Goal: Task Accomplishment & Management: Manage account settings

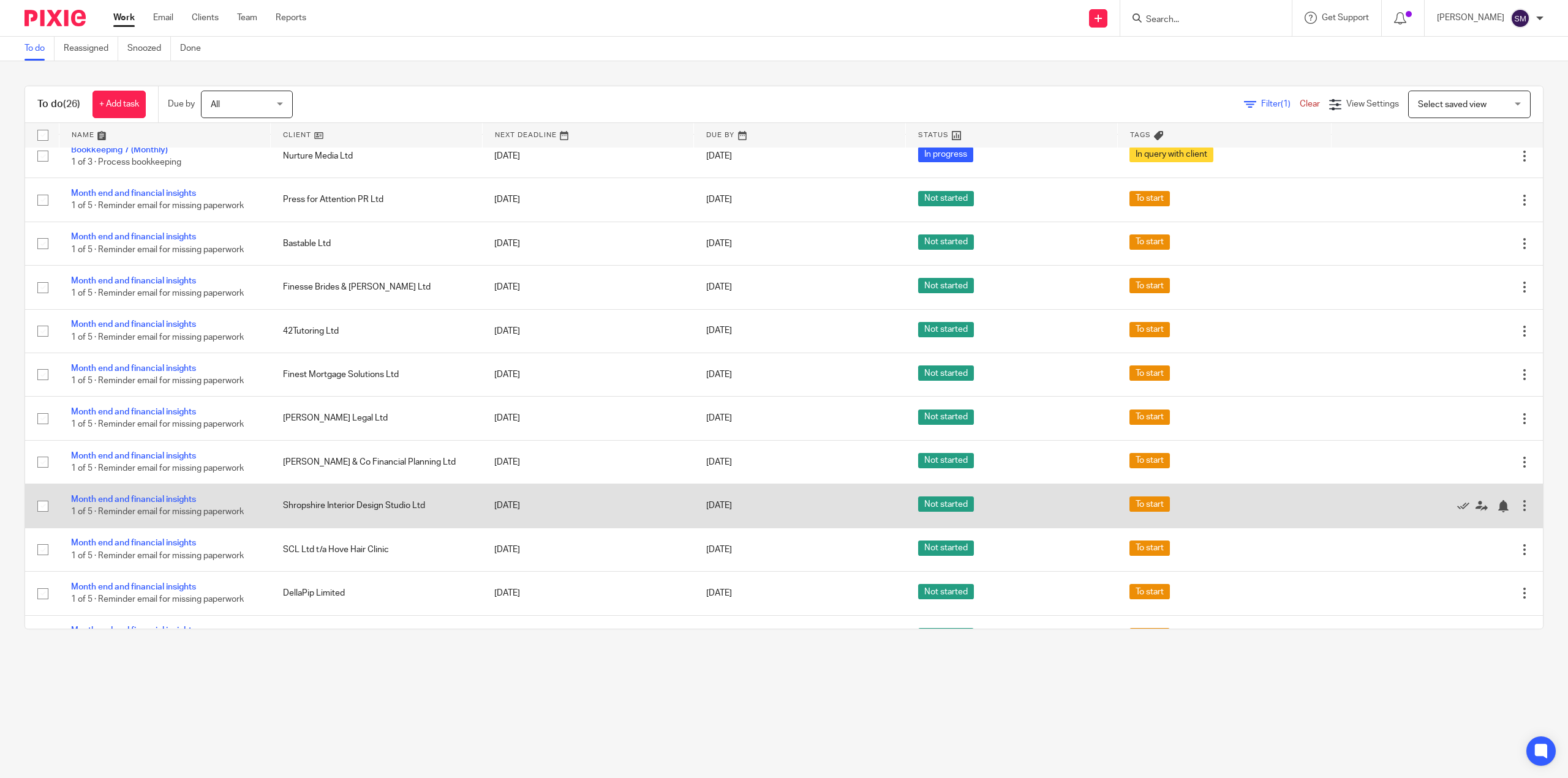
scroll to position [367, 0]
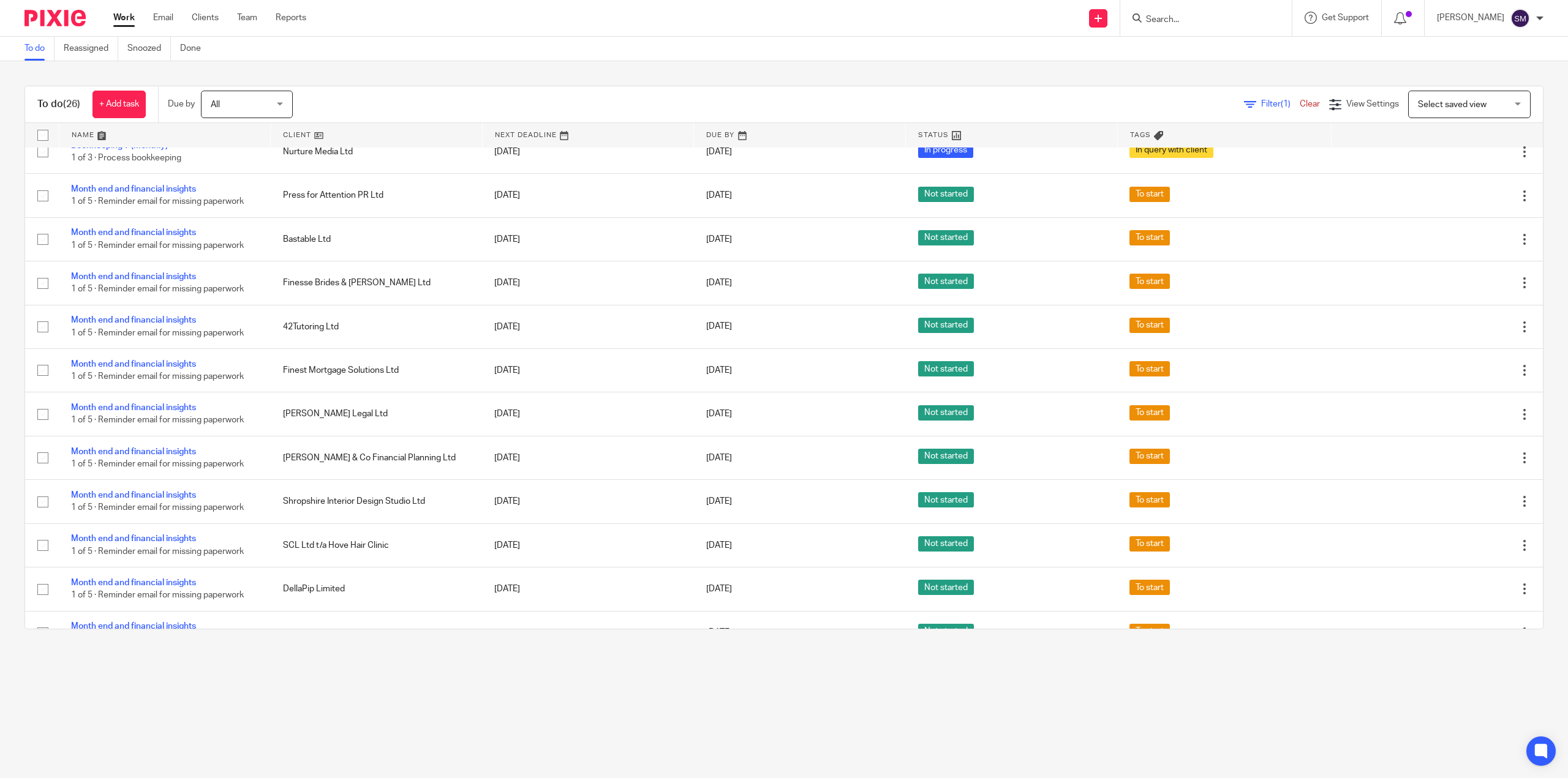
click at [1229, 715] on main "To do Reassigned Snoozed Done To do (26) + Add task Due by All All Today Tomorr…" at bounding box center [784, 389] width 1568 height 778
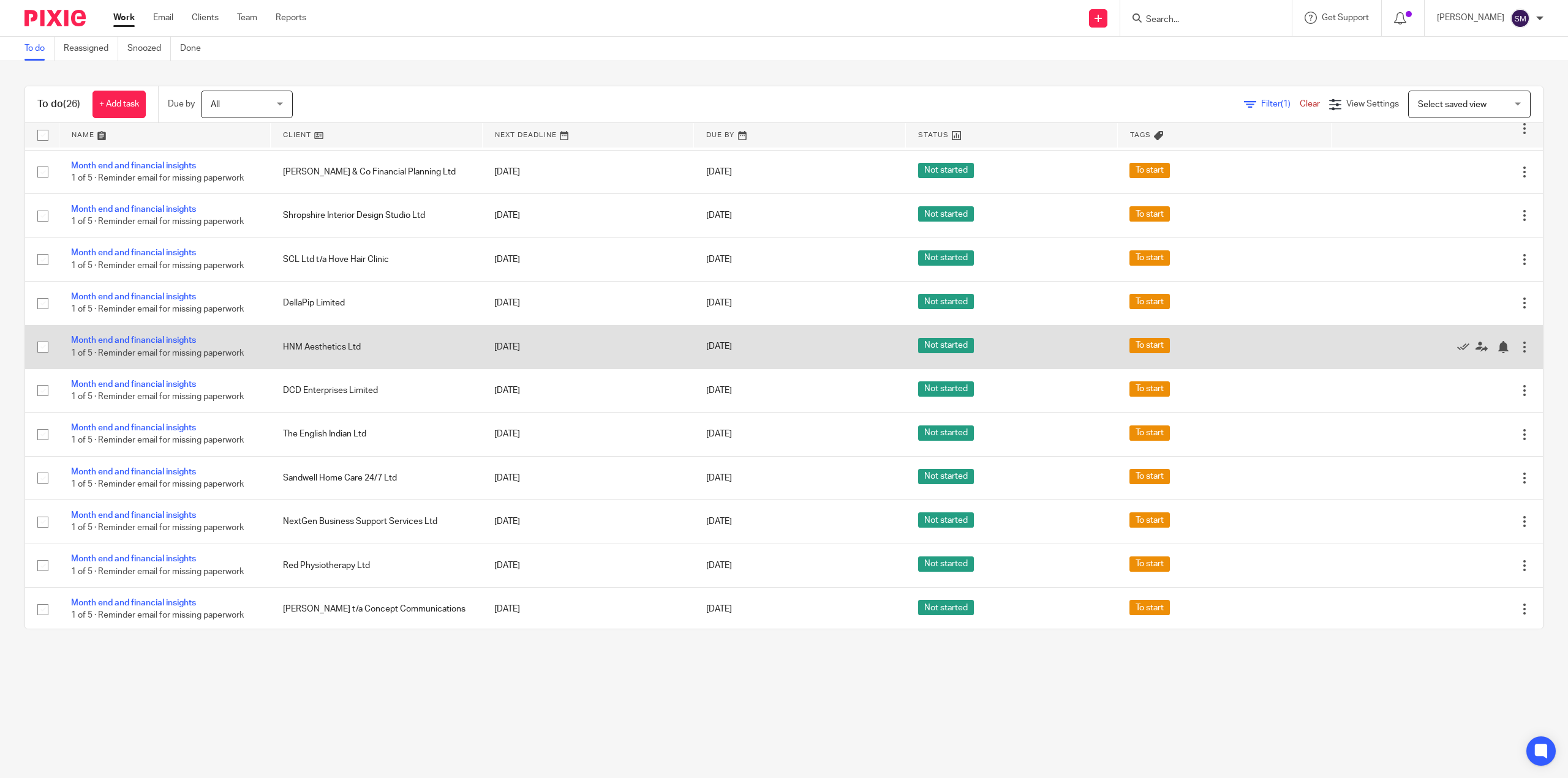
scroll to position [655, 0]
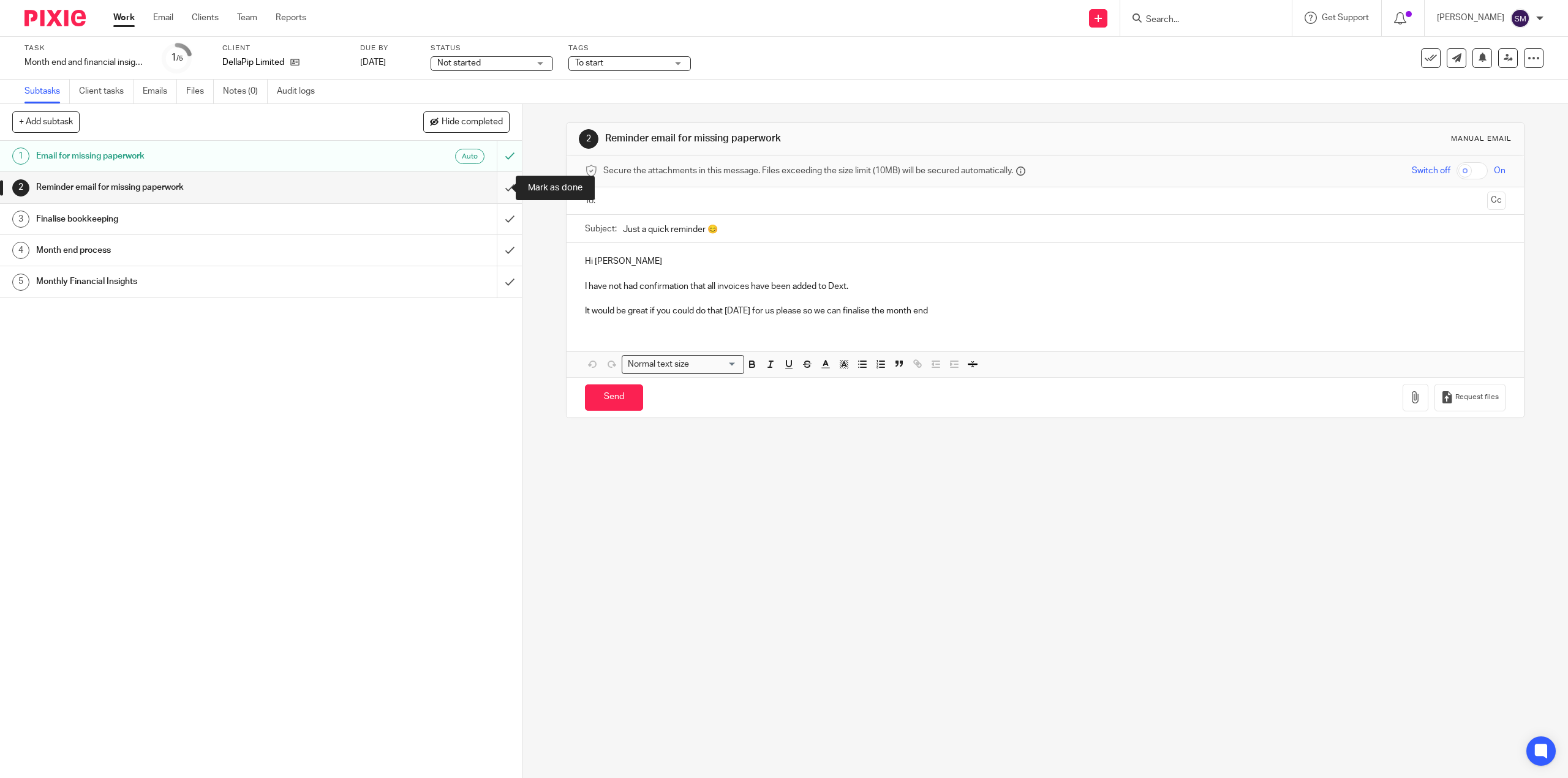
click at [498, 184] on input "submit" at bounding box center [261, 187] width 522 height 31
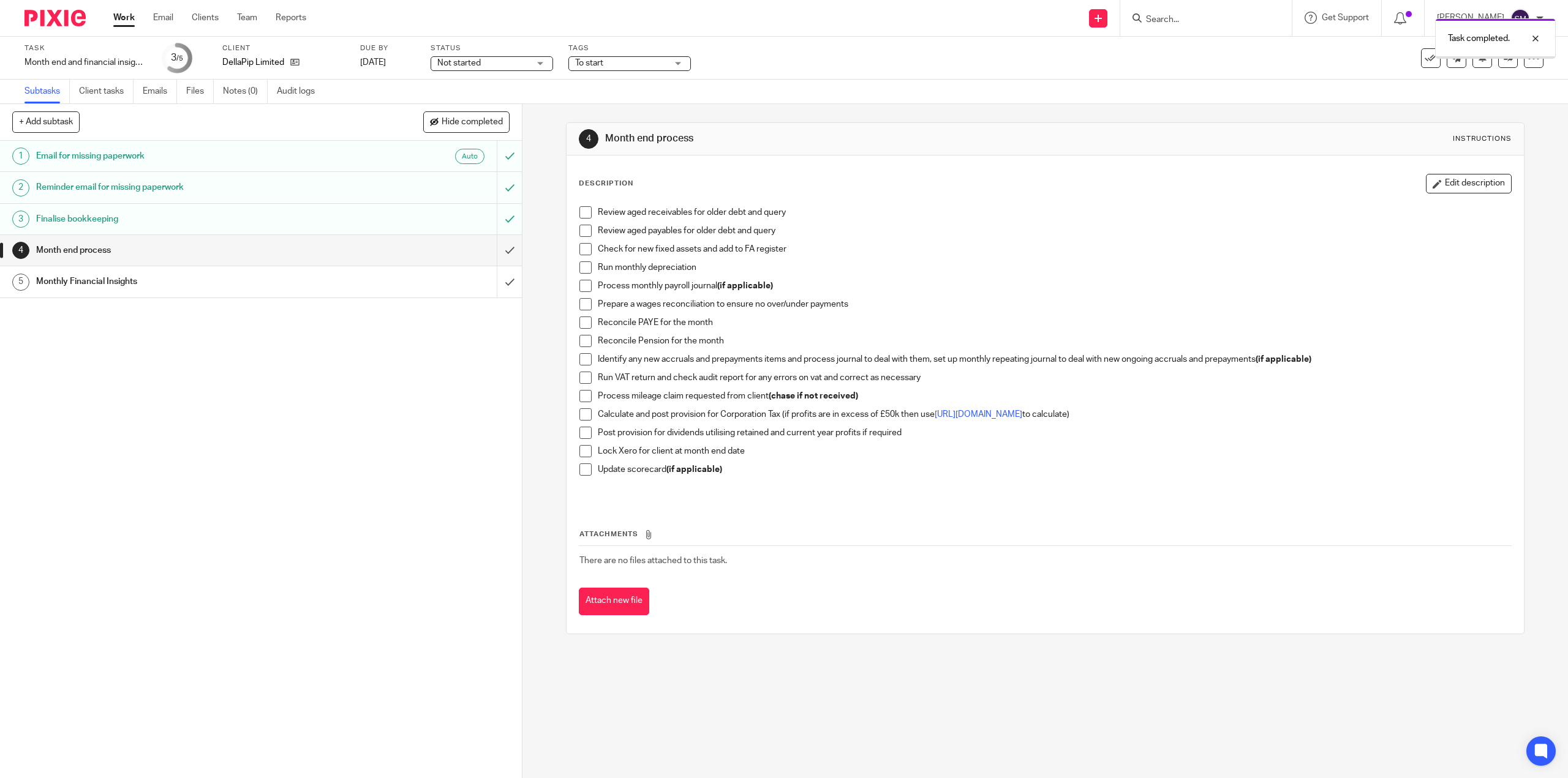
click at [191, 251] on h1 "Month end process" at bounding box center [185, 250] width 299 height 18
click at [584, 215] on span at bounding box center [585, 213] width 12 height 12
click at [581, 230] on span at bounding box center [585, 231] width 12 height 12
click at [581, 256] on li "Check for new fixed assets and add to FA register" at bounding box center [1044, 252] width 931 height 18
click at [579, 252] on span at bounding box center [585, 249] width 12 height 12
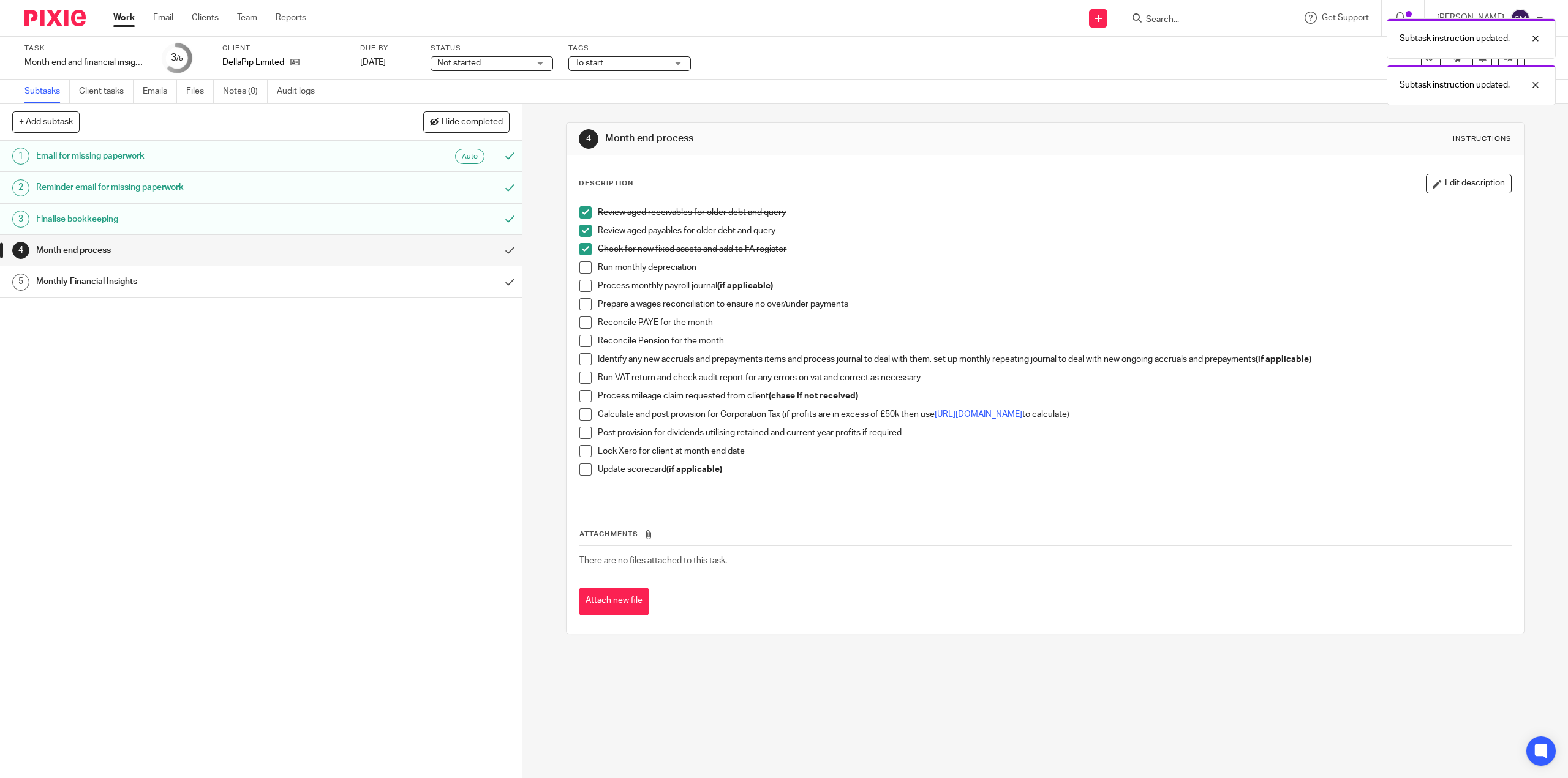
click at [581, 265] on span at bounding box center [585, 268] width 12 height 12
click at [582, 287] on span at bounding box center [585, 286] width 12 height 12
click at [583, 309] on span at bounding box center [585, 304] width 12 height 12
click at [584, 341] on span at bounding box center [585, 341] width 12 height 12
click at [579, 363] on span at bounding box center [585, 359] width 12 height 12
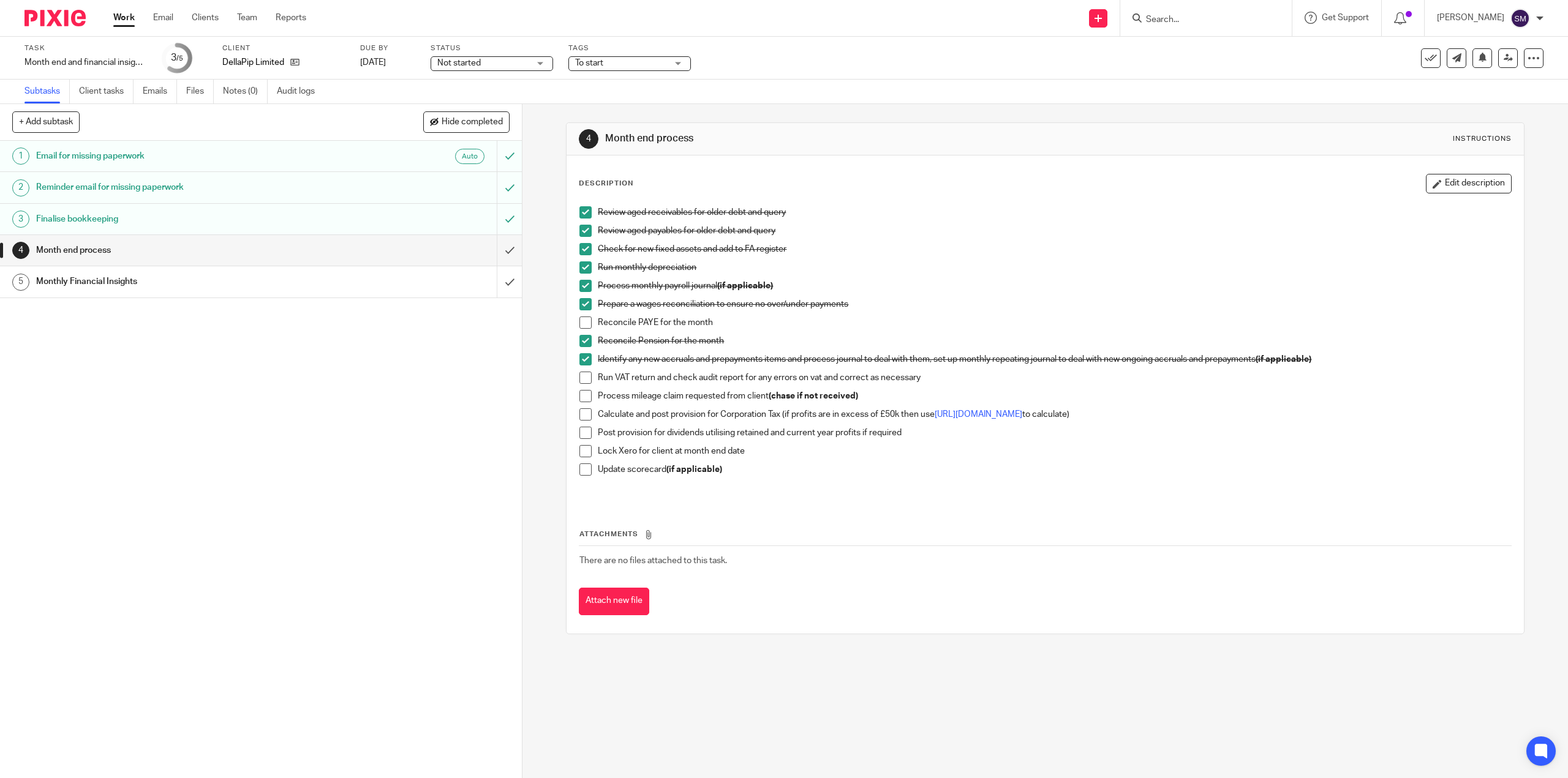
click at [585, 398] on span at bounding box center [585, 396] width 12 height 12
click at [1022, 417] on link "https://www.tax.service.gov.uk/marginal-relief-calculator/accounting-period" at bounding box center [978, 414] width 88 height 9
click at [586, 414] on span at bounding box center [585, 415] width 12 height 12
click at [587, 431] on span at bounding box center [585, 433] width 12 height 12
click at [579, 462] on li "Lock Xero for client at month end date" at bounding box center [1044, 454] width 931 height 18
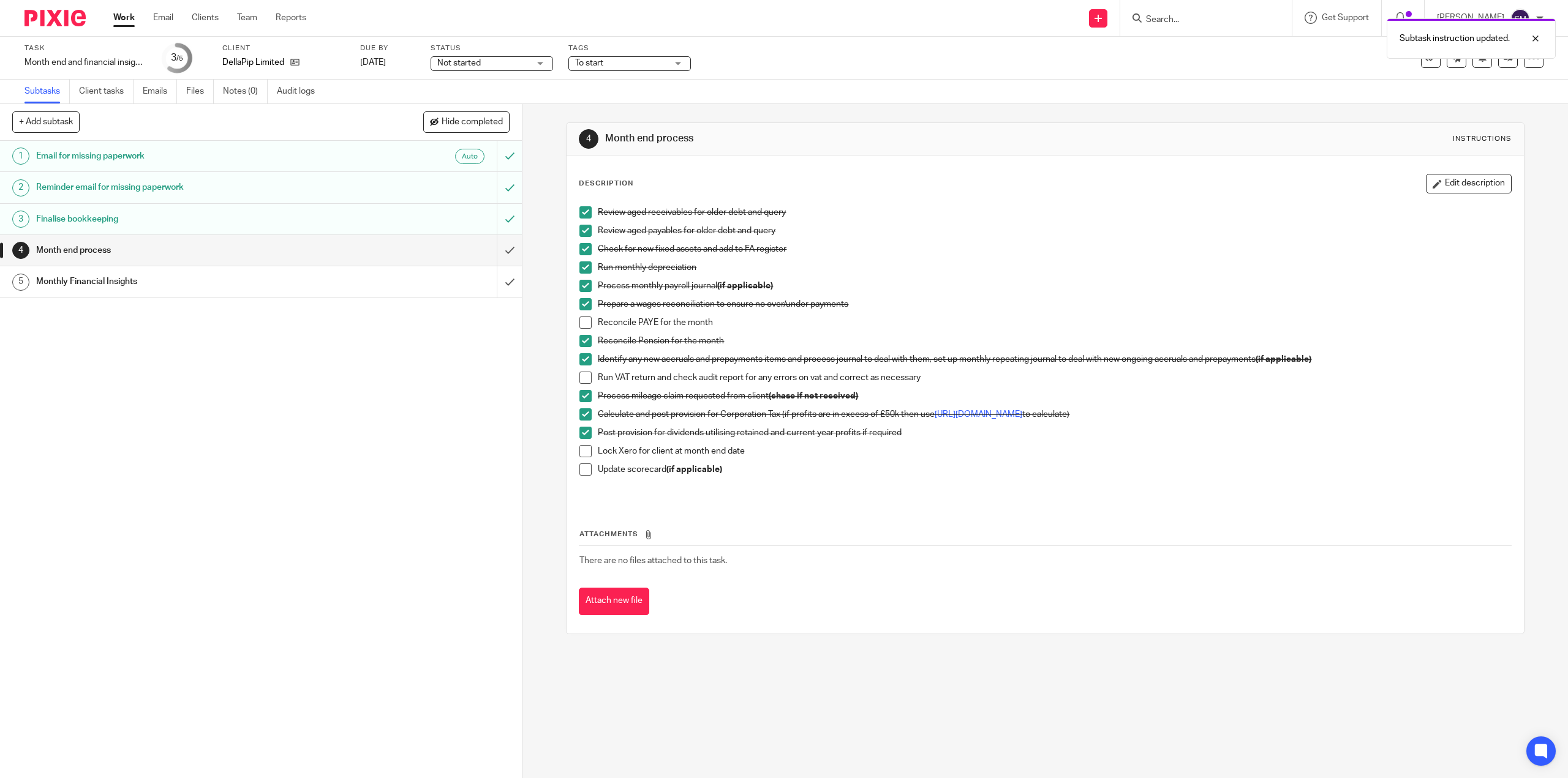
click at [582, 469] on span at bounding box center [585, 469] width 12 height 12
click at [584, 452] on span at bounding box center [585, 451] width 12 height 12
click at [498, 247] on input "submit" at bounding box center [261, 250] width 522 height 31
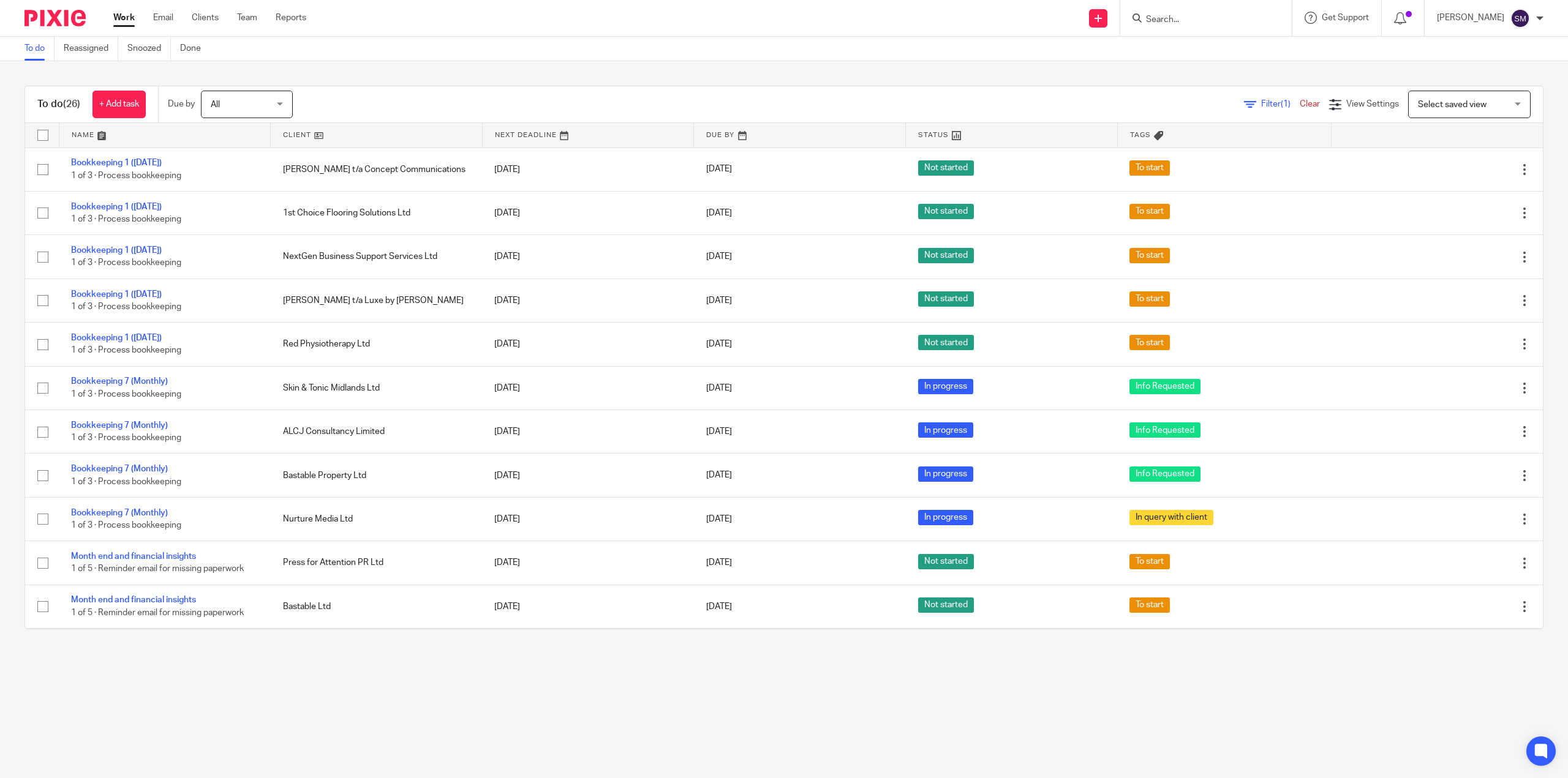
scroll to position [655, 0]
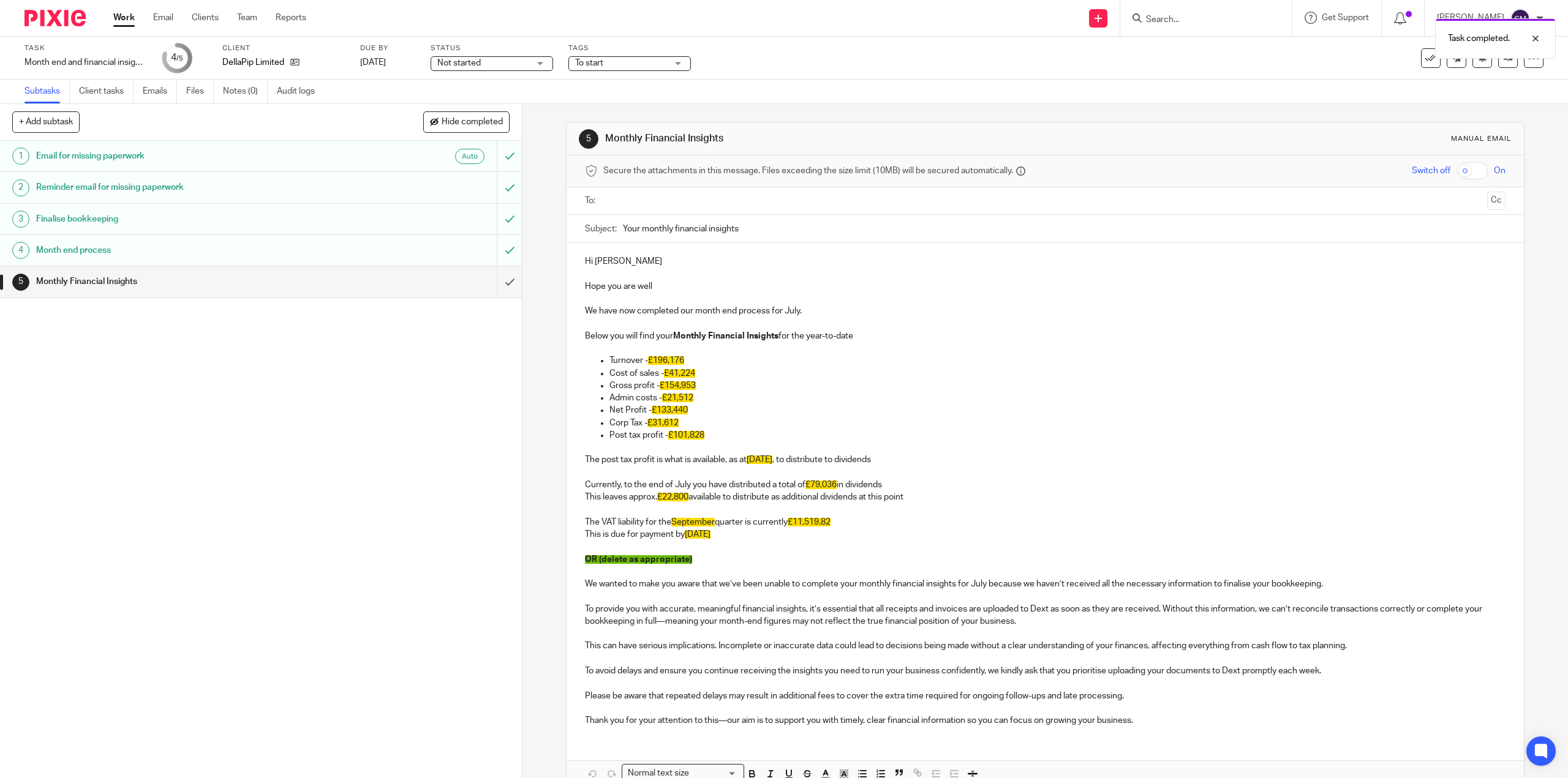
click at [407, 255] on div "Month end process" at bounding box center [261, 250] width 449 height 18
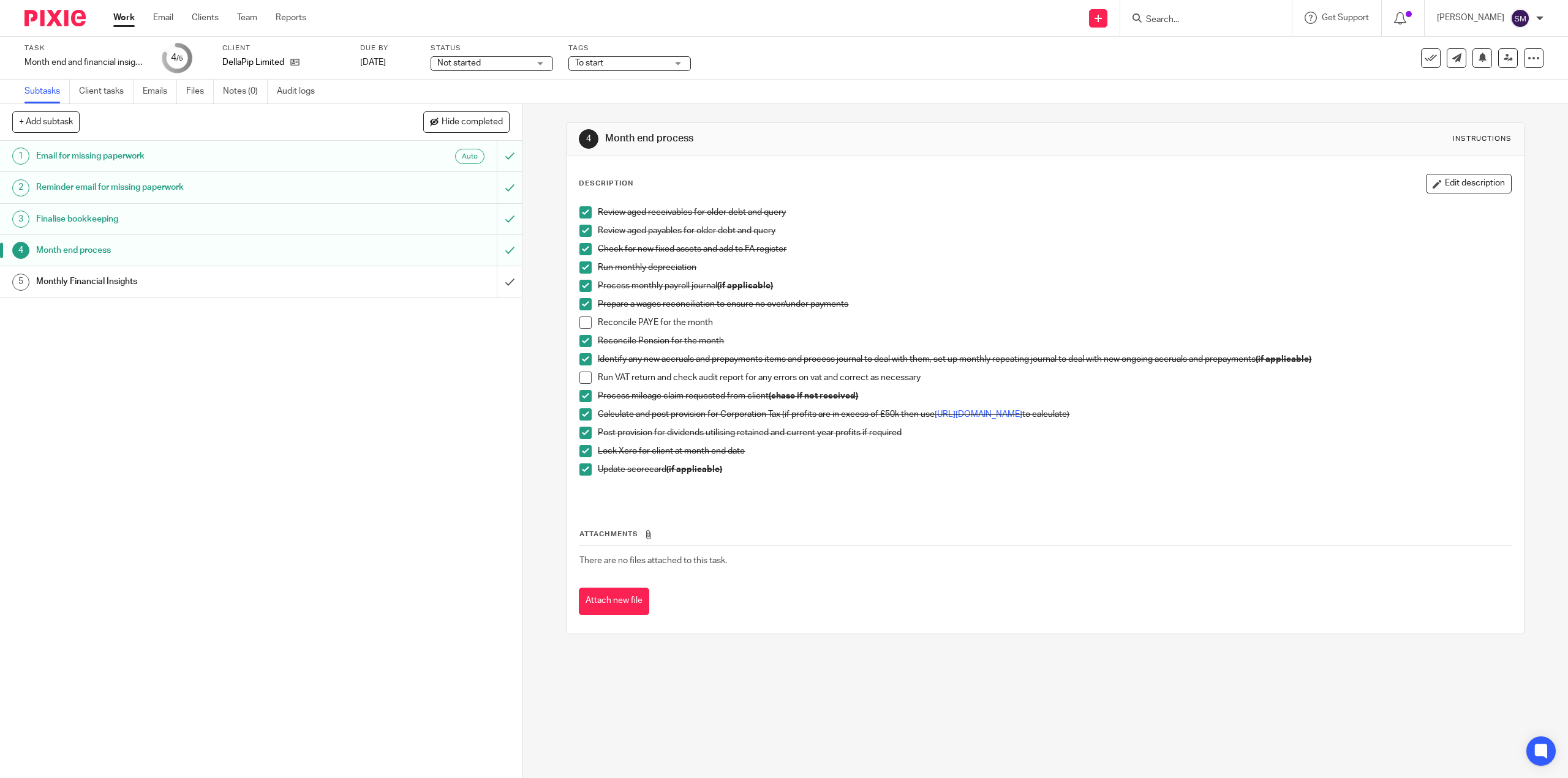
click at [585, 380] on span at bounding box center [585, 378] width 12 height 12
click at [496, 286] on input "submit" at bounding box center [261, 281] width 522 height 31
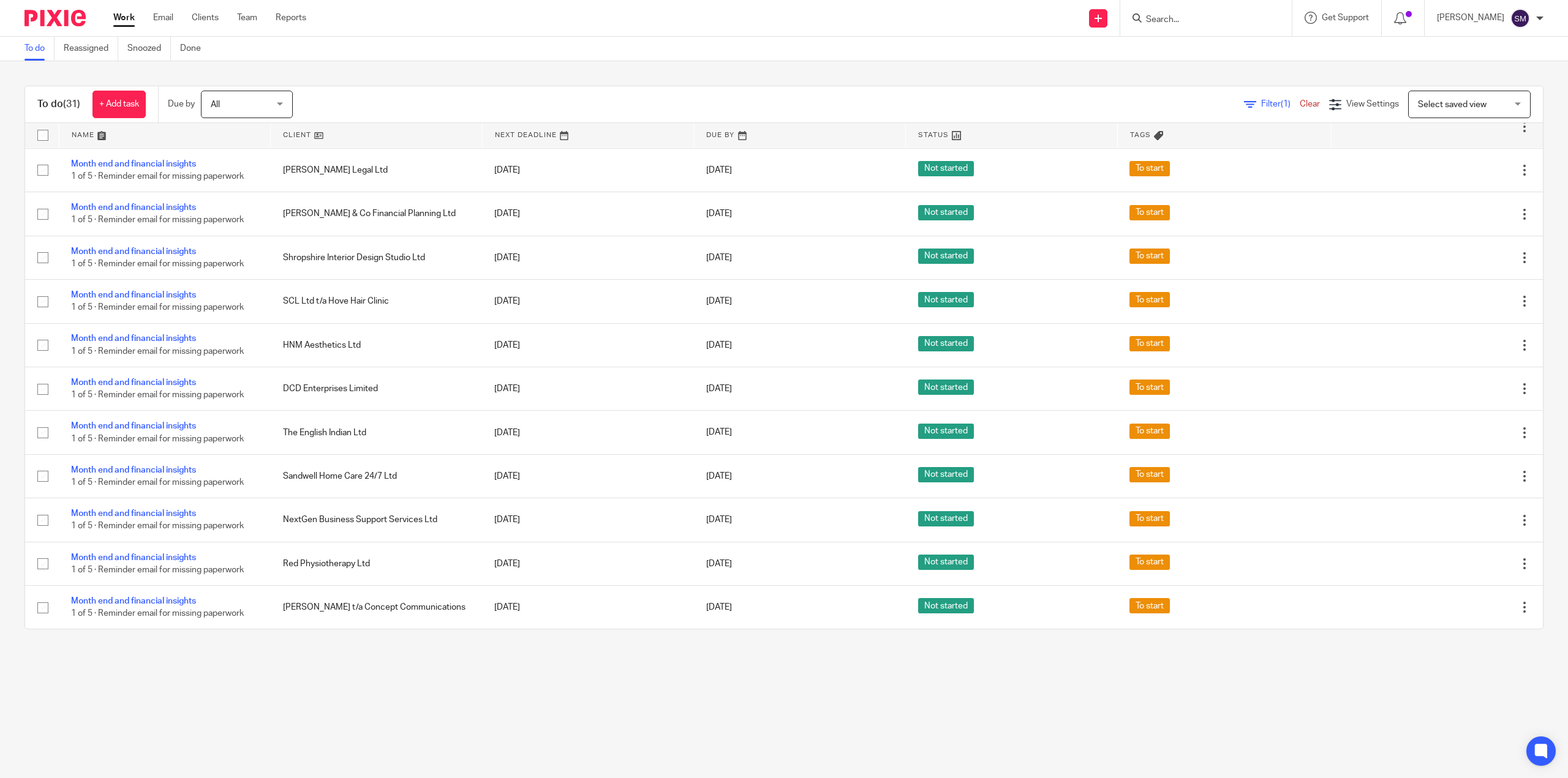
scroll to position [874, 0]
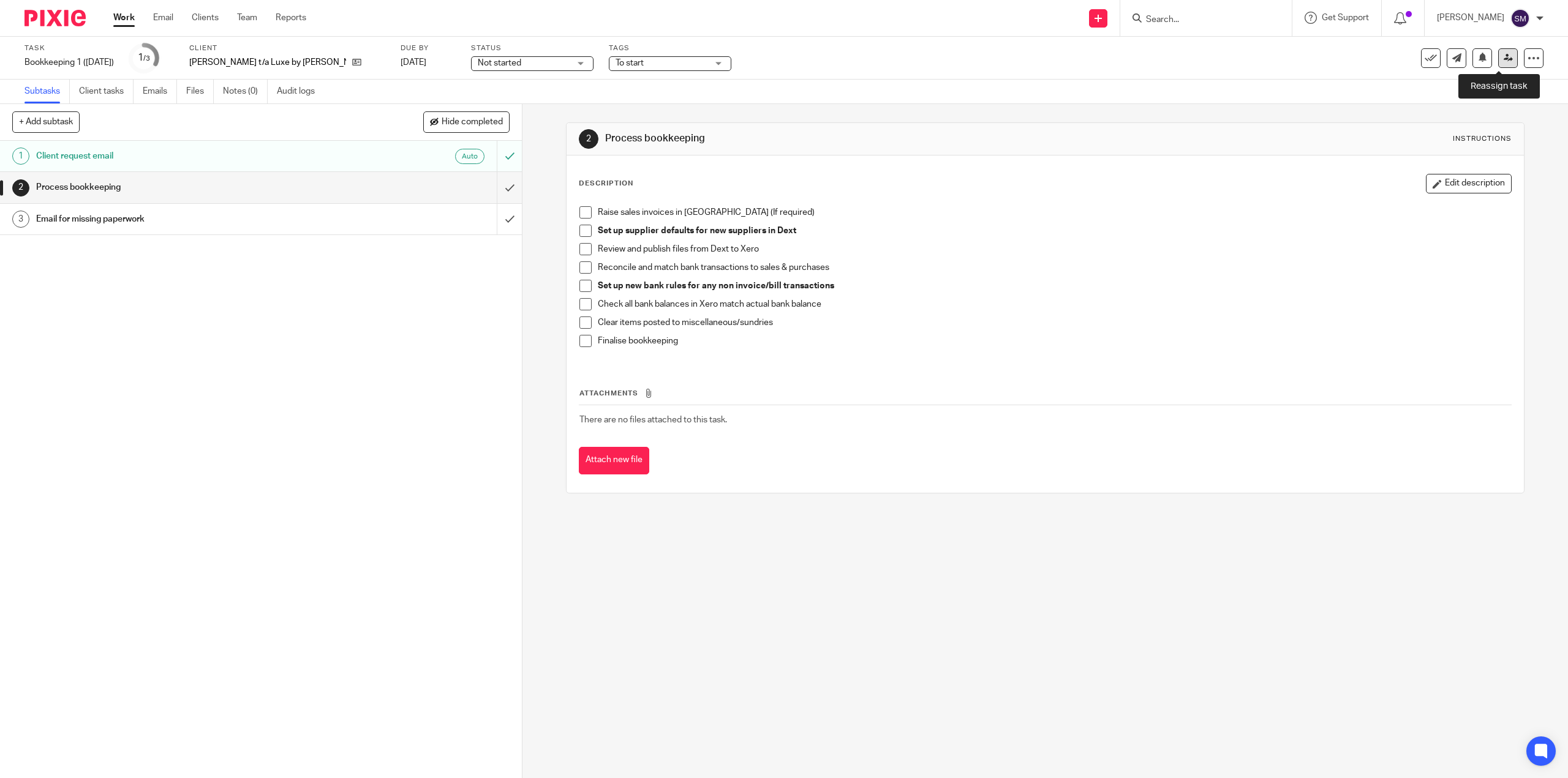
click at [1504, 58] on icon at bounding box center [1508, 57] width 9 height 9
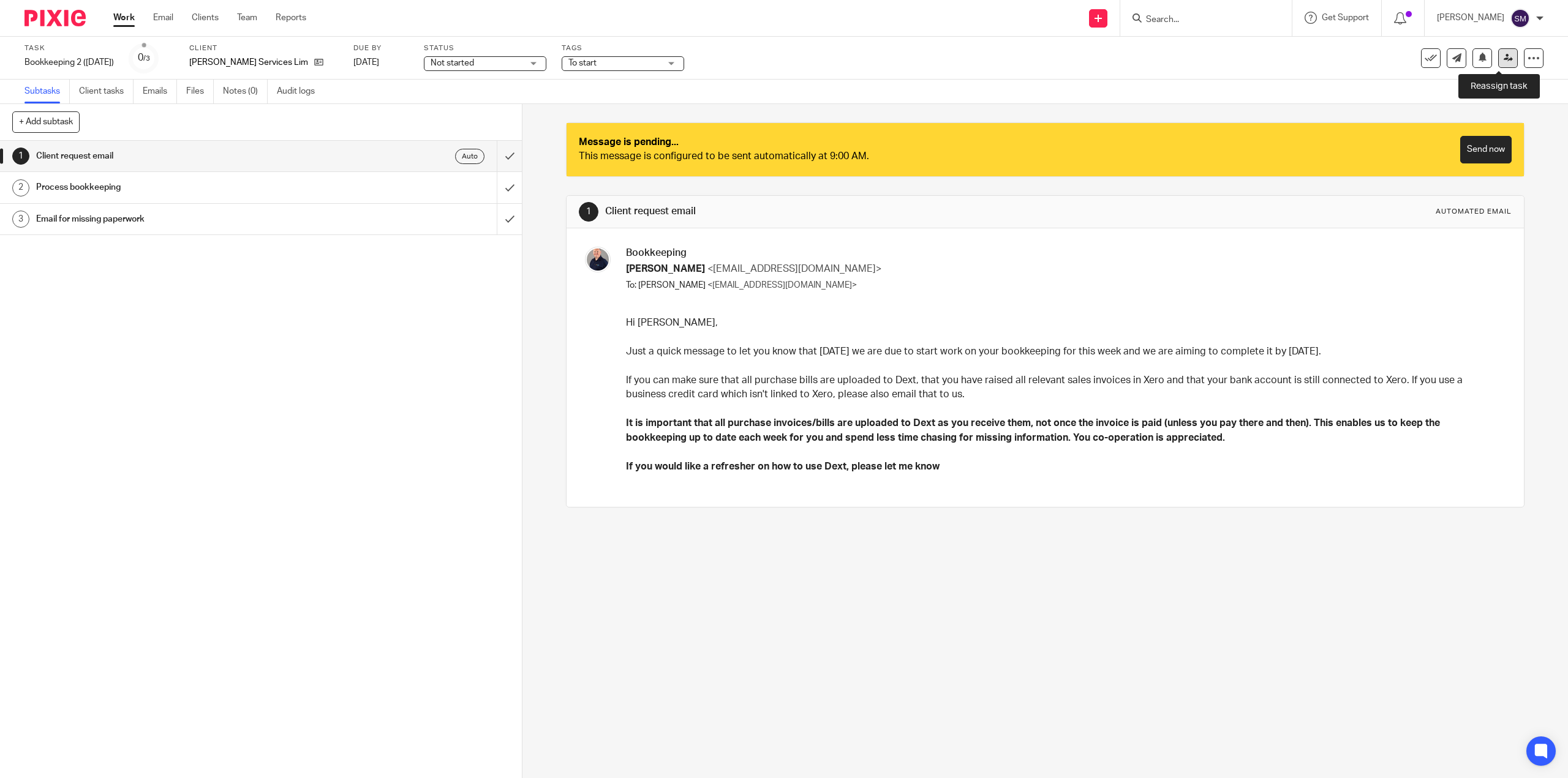
click at [1502, 65] on link at bounding box center [1508, 58] width 20 height 20
click at [1504, 60] on icon at bounding box center [1508, 57] width 9 height 9
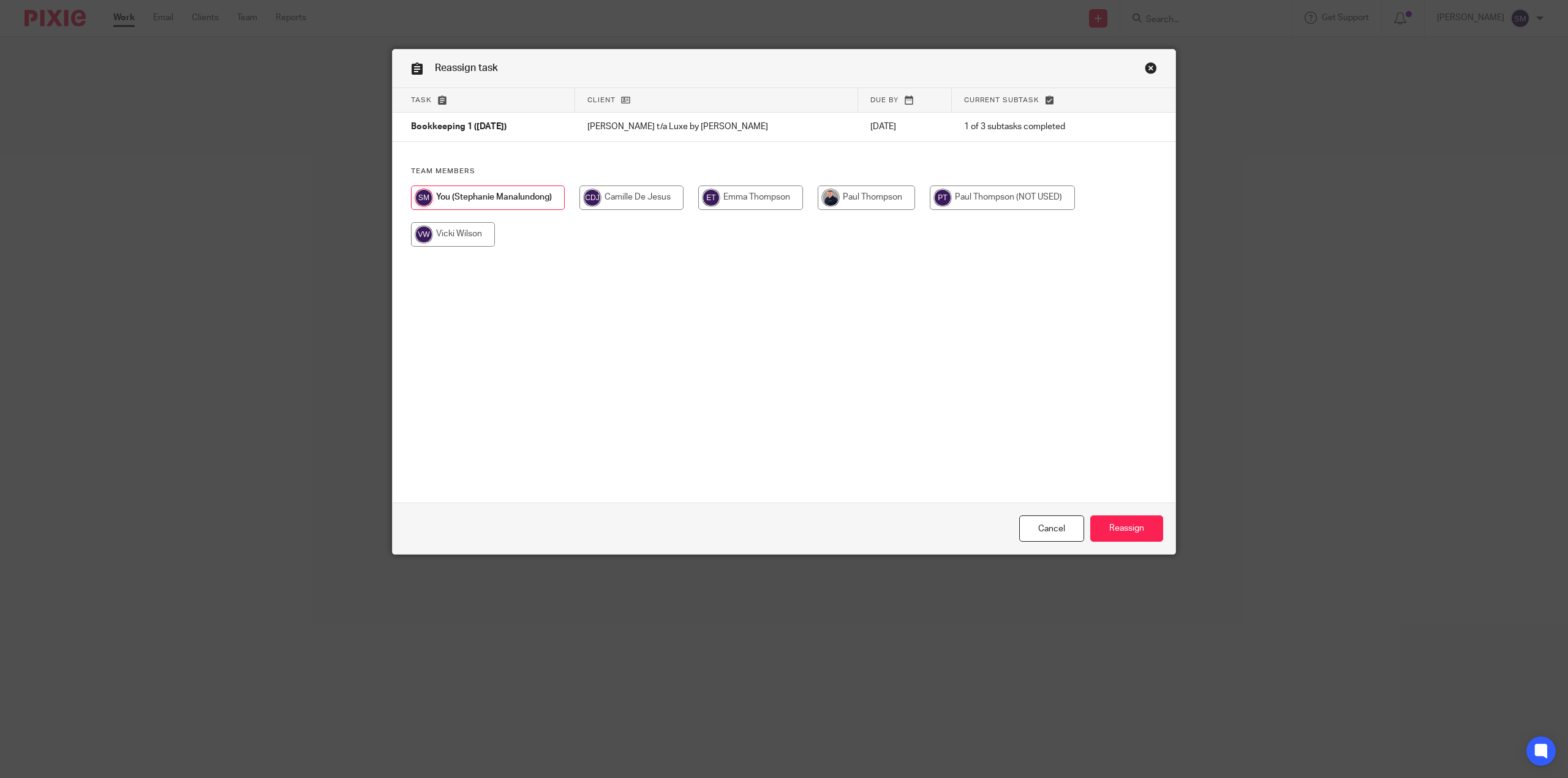
click at [872, 205] on input "radio" at bounding box center [866, 198] width 97 height 25
radio input "true"
click at [1133, 526] on input "Reassign" at bounding box center [1127, 528] width 73 height 26
click at [887, 199] on input "radio" at bounding box center [866, 198] width 97 height 25
radio input "true"
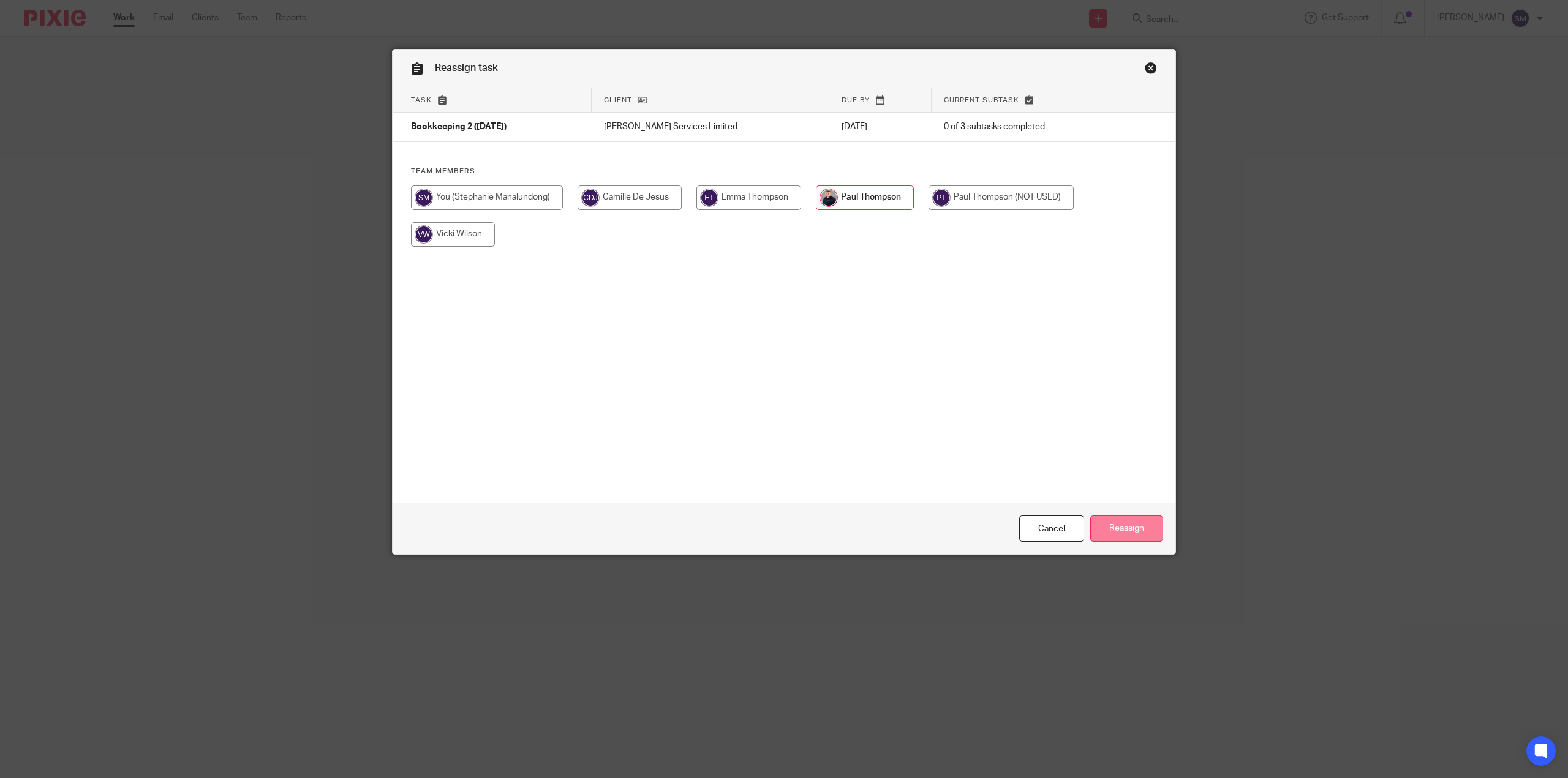
drag, startPoint x: 1114, startPoint y: 523, endPoint x: 1120, endPoint y: 522, distance: 6.1
click at [1115, 524] on input "Reassign" at bounding box center [1127, 528] width 73 height 26
click at [852, 198] on input "radio" at bounding box center [866, 198] width 97 height 25
radio input "true"
click at [1134, 526] on input "Reassign" at bounding box center [1127, 528] width 73 height 26
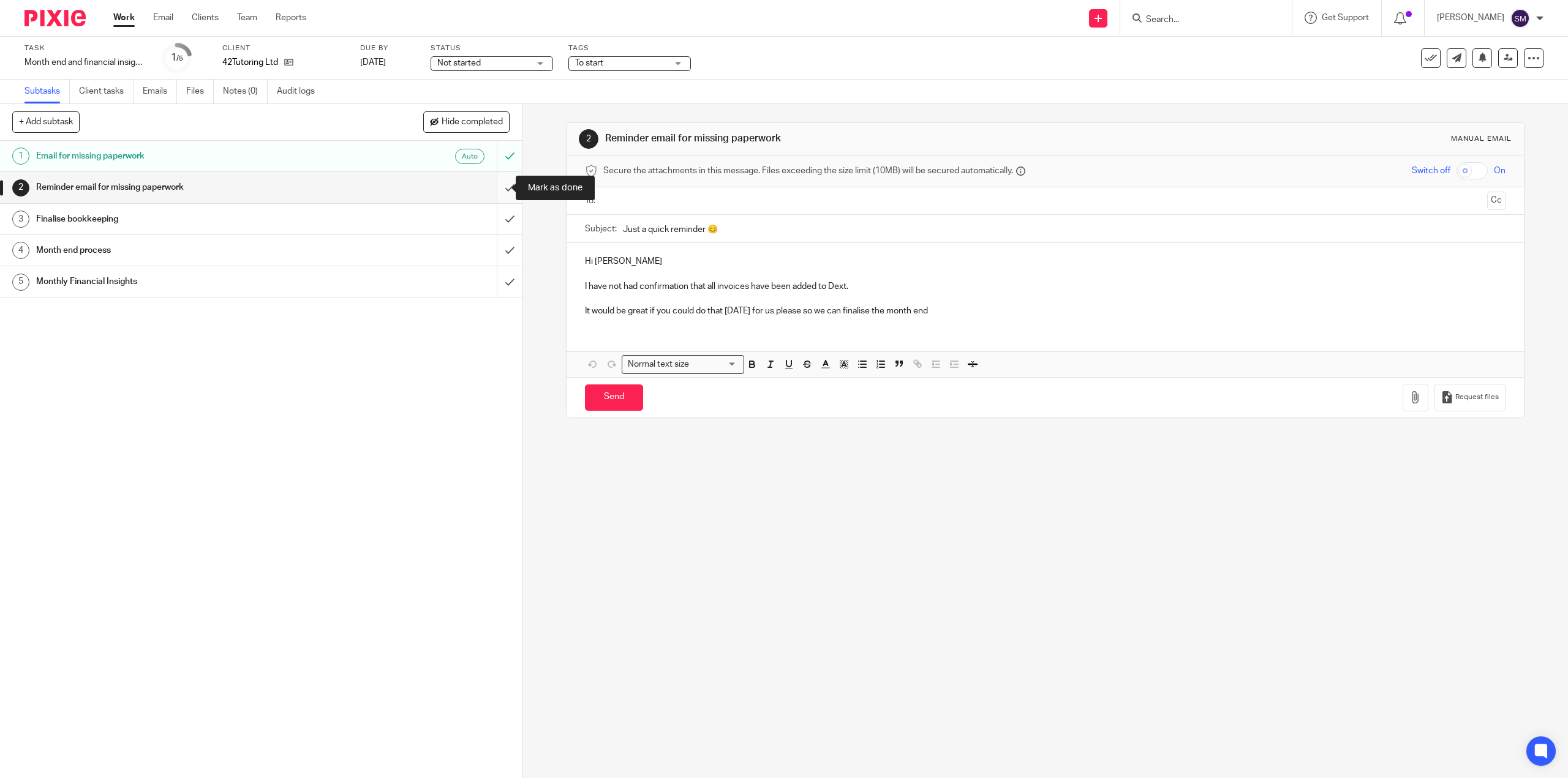
click at [494, 190] on input "submit" at bounding box center [261, 187] width 522 height 31
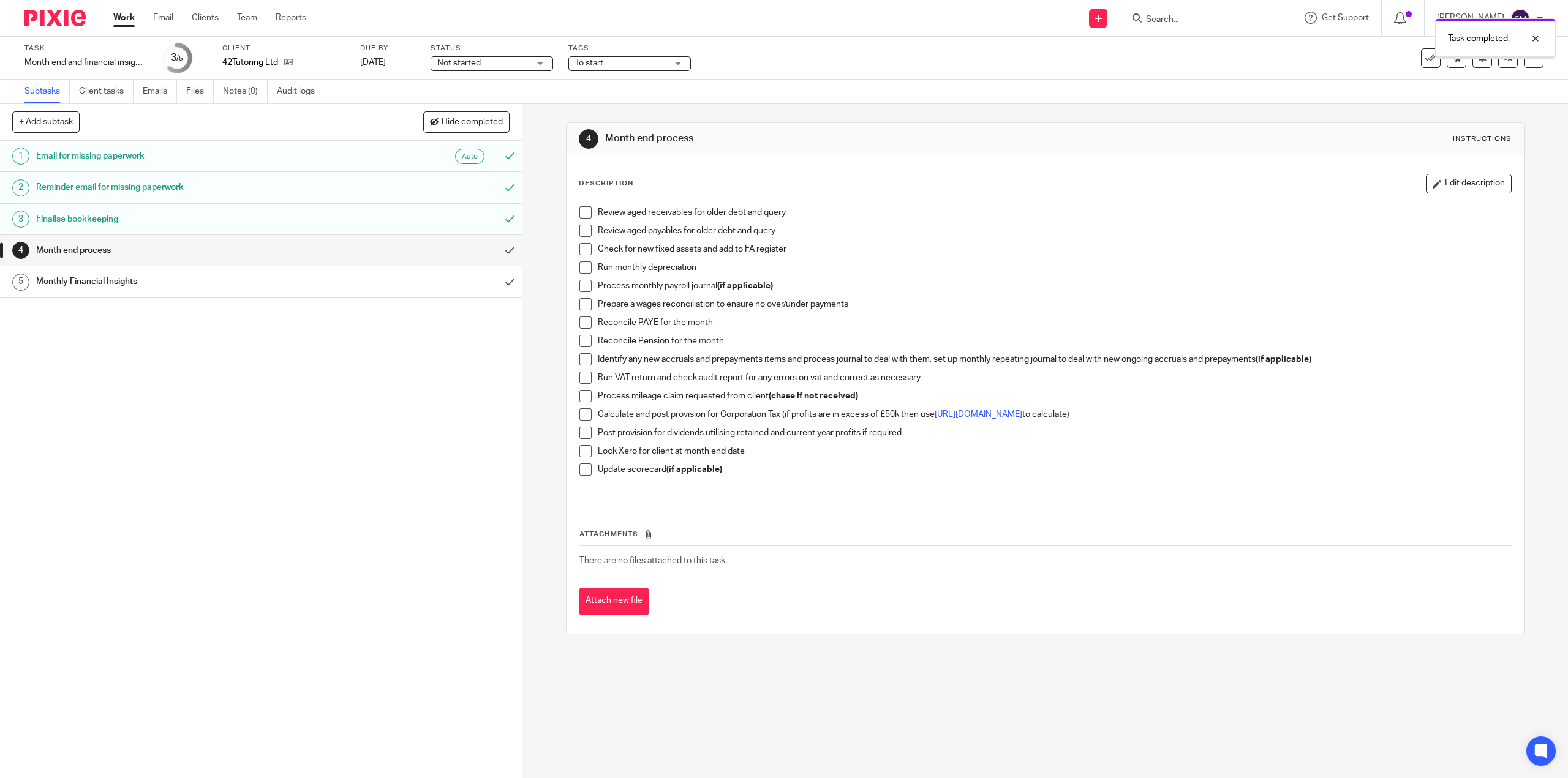
click at [66, 250] on h1 "Month end process" at bounding box center [185, 250] width 299 height 18
click at [583, 218] on span at bounding box center [585, 213] width 12 height 12
click at [579, 233] on span at bounding box center [585, 231] width 12 height 12
click at [579, 252] on span at bounding box center [585, 249] width 12 height 12
click at [579, 268] on span at bounding box center [585, 268] width 12 height 12
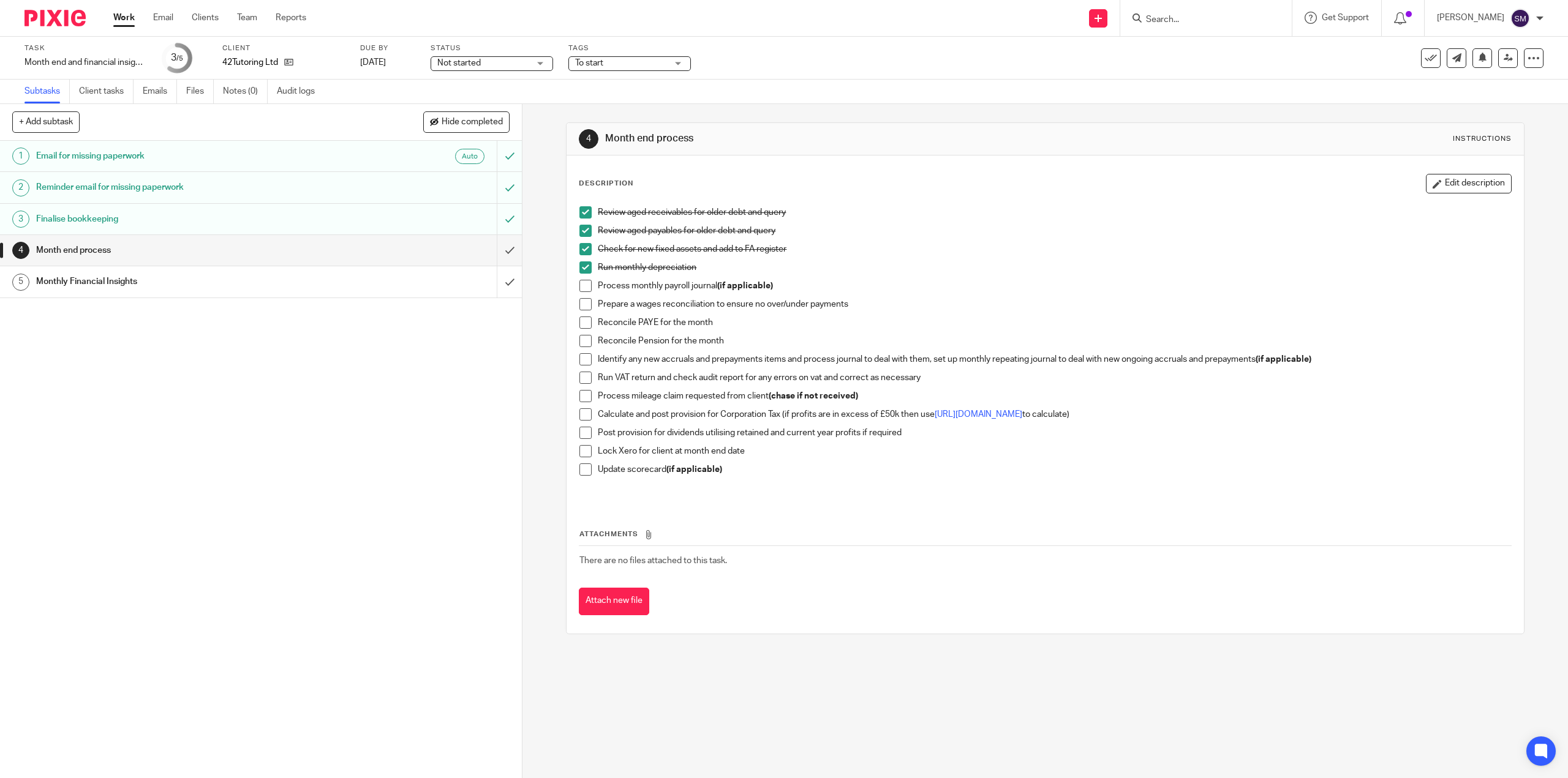
click at [584, 288] on span at bounding box center [585, 286] width 12 height 12
click at [580, 302] on span at bounding box center [585, 304] width 12 height 12
drag, startPoint x: 580, startPoint y: 322, endPoint x: 585, endPoint y: 326, distance: 6.4
click at [581, 320] on span at bounding box center [585, 323] width 12 height 12
click at [588, 339] on span at bounding box center [585, 341] width 12 height 12
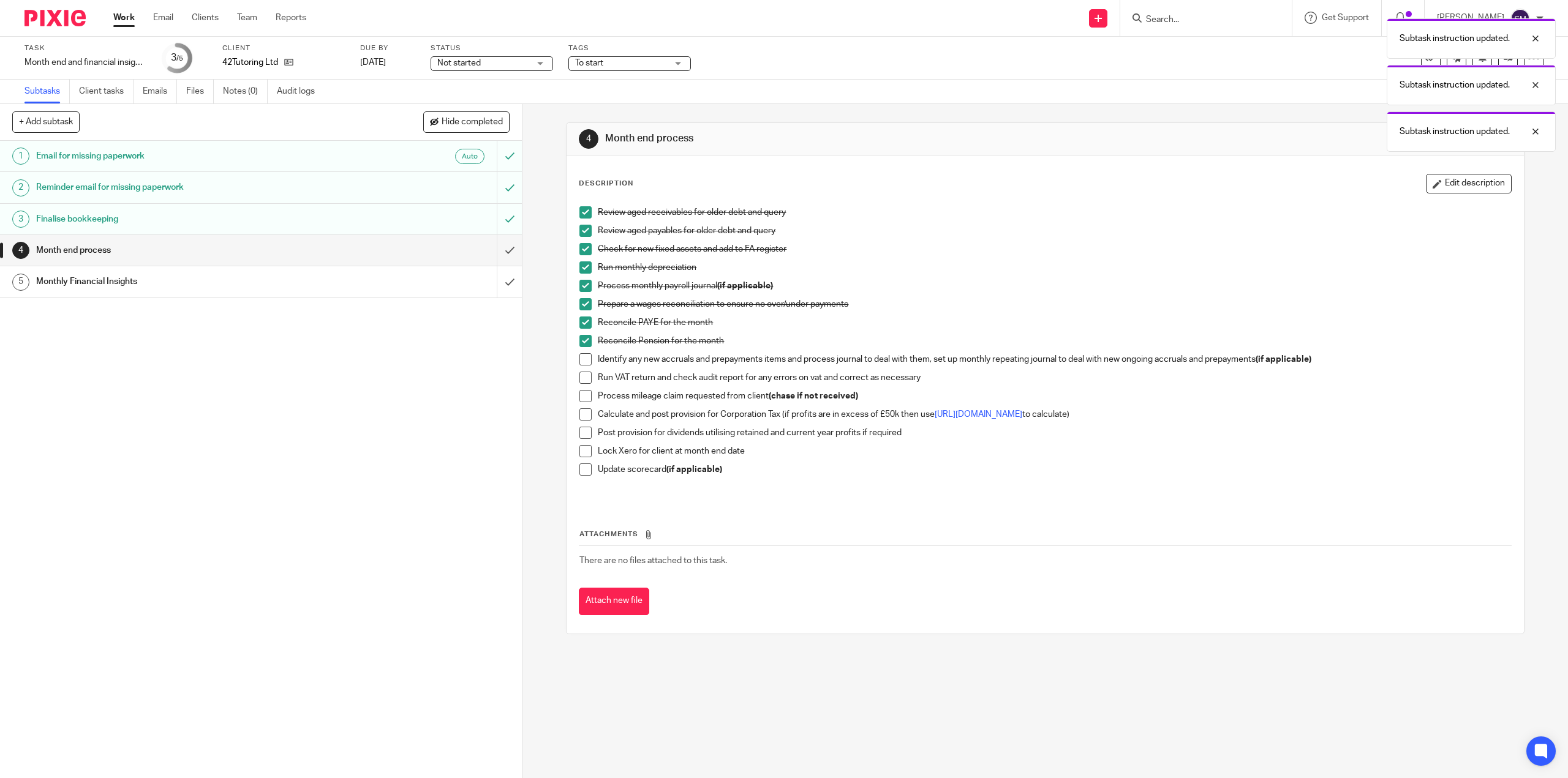
click at [583, 323] on span at bounding box center [585, 323] width 12 height 12
click at [580, 360] on span at bounding box center [585, 359] width 12 height 12
click at [579, 376] on span at bounding box center [585, 378] width 12 height 12
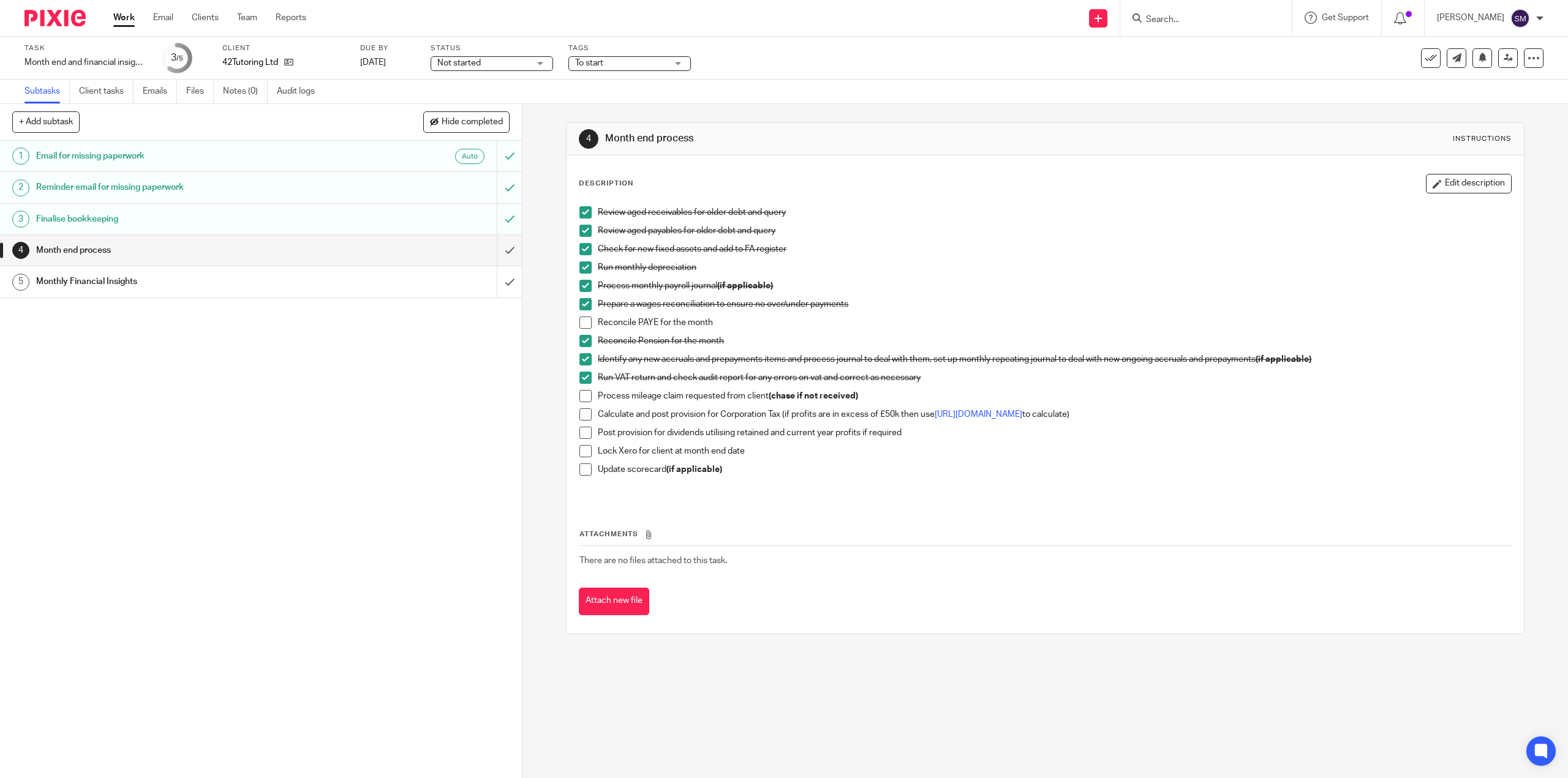
drag, startPoint x: 580, startPoint y: 395, endPoint x: 595, endPoint y: 393, distance: 15.1
click at [582, 396] on span at bounding box center [585, 396] width 12 height 12
click at [579, 417] on span at bounding box center [585, 415] width 12 height 12
click at [584, 432] on span at bounding box center [585, 433] width 12 height 12
drag, startPoint x: 585, startPoint y: 449, endPoint x: 591, endPoint y: 457, distance: 10.0
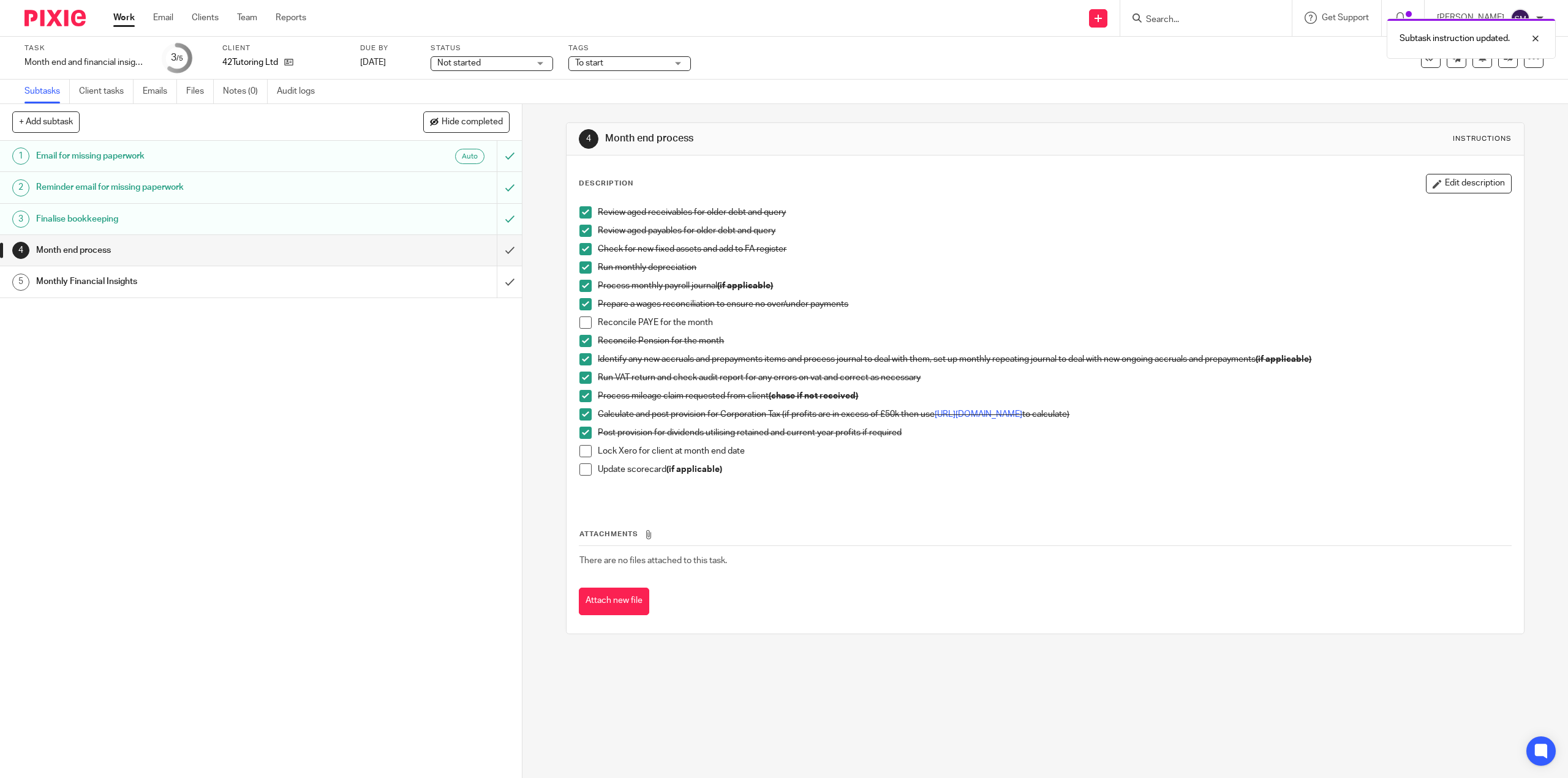
click at [585, 450] on span at bounding box center [585, 451] width 12 height 12
drag, startPoint x: 582, startPoint y: 473, endPoint x: 682, endPoint y: 453, distance: 102.0
click at [582, 471] on span at bounding box center [585, 469] width 12 height 12
click at [496, 252] on input "submit" at bounding box center [261, 250] width 522 height 31
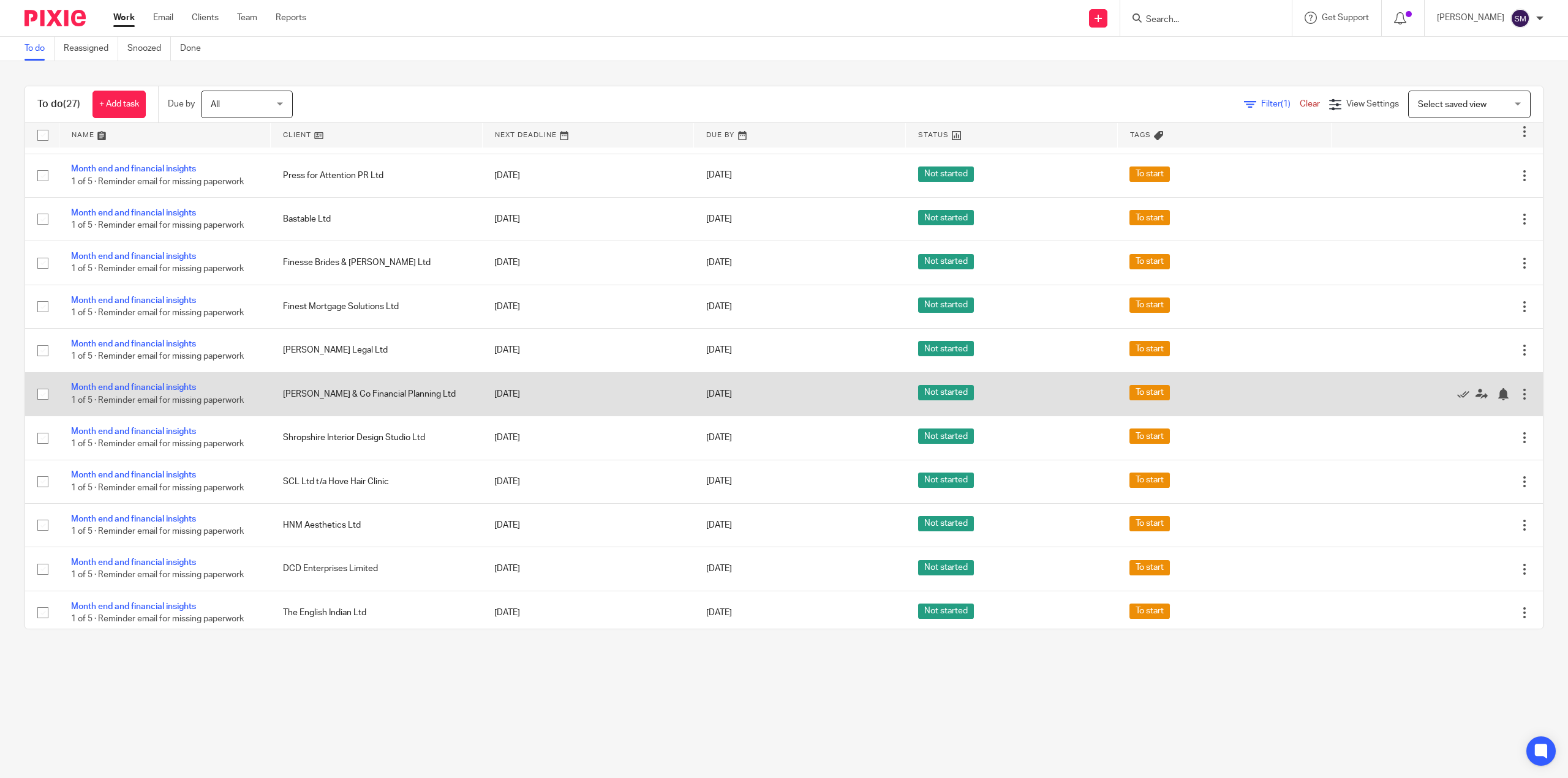
scroll to position [515, 0]
